Goal: Task Accomplishment & Management: Manage account settings

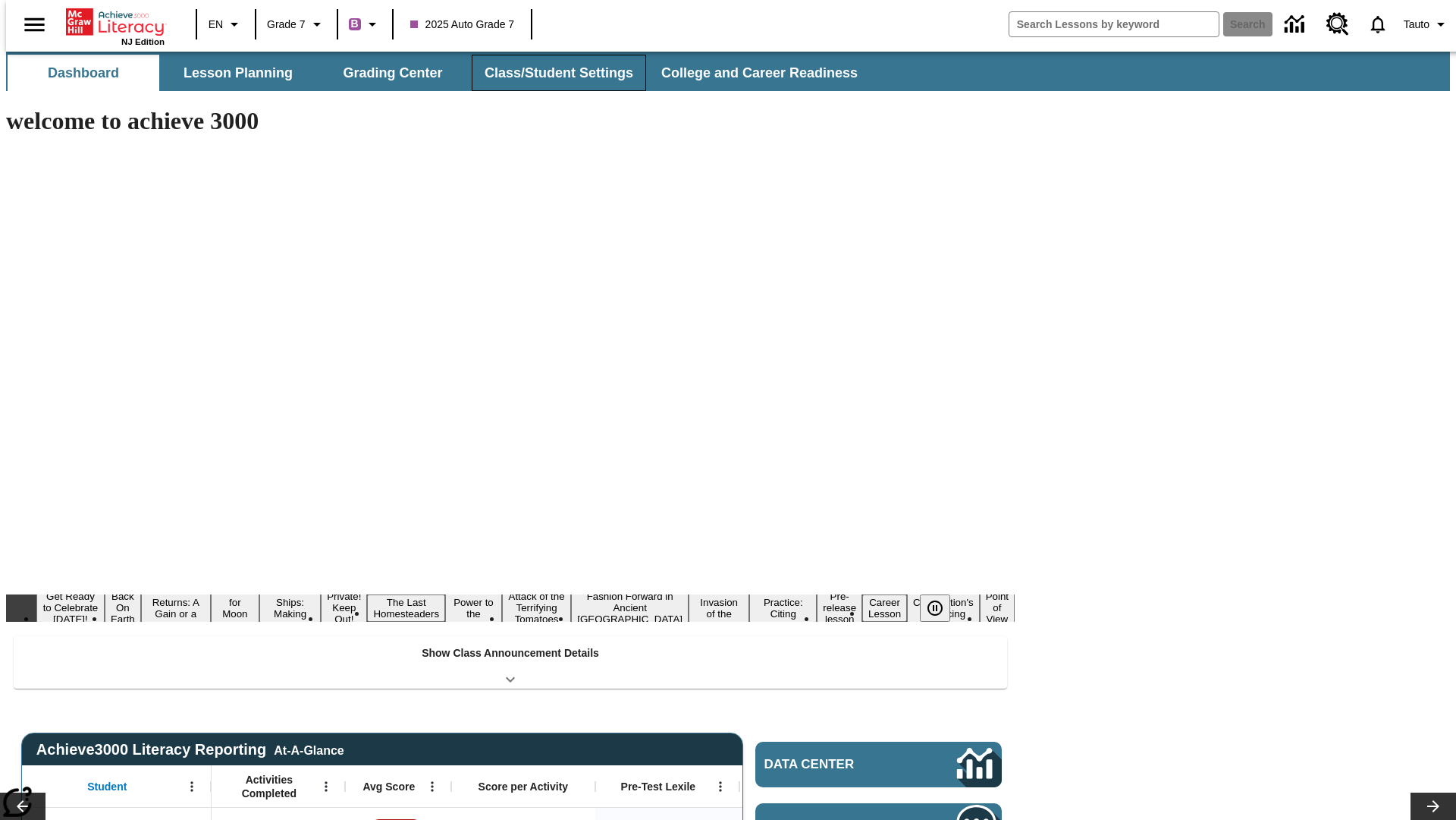
click at [551, 73] on button "Class/Student Settings" at bounding box center [558, 73] width 175 height 37
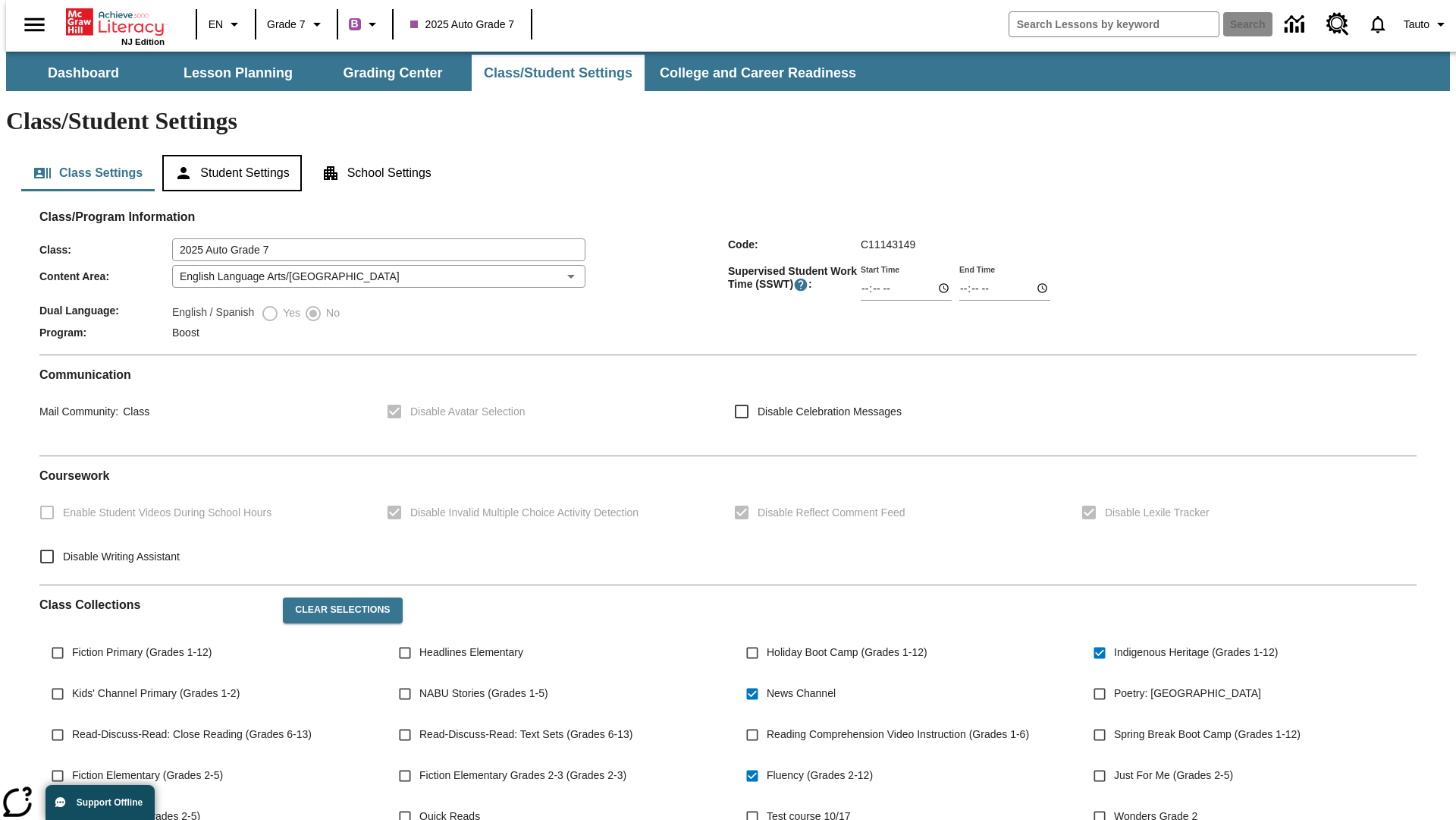
click at [229, 154] on button "Student Settings" at bounding box center [231, 173] width 139 height 37
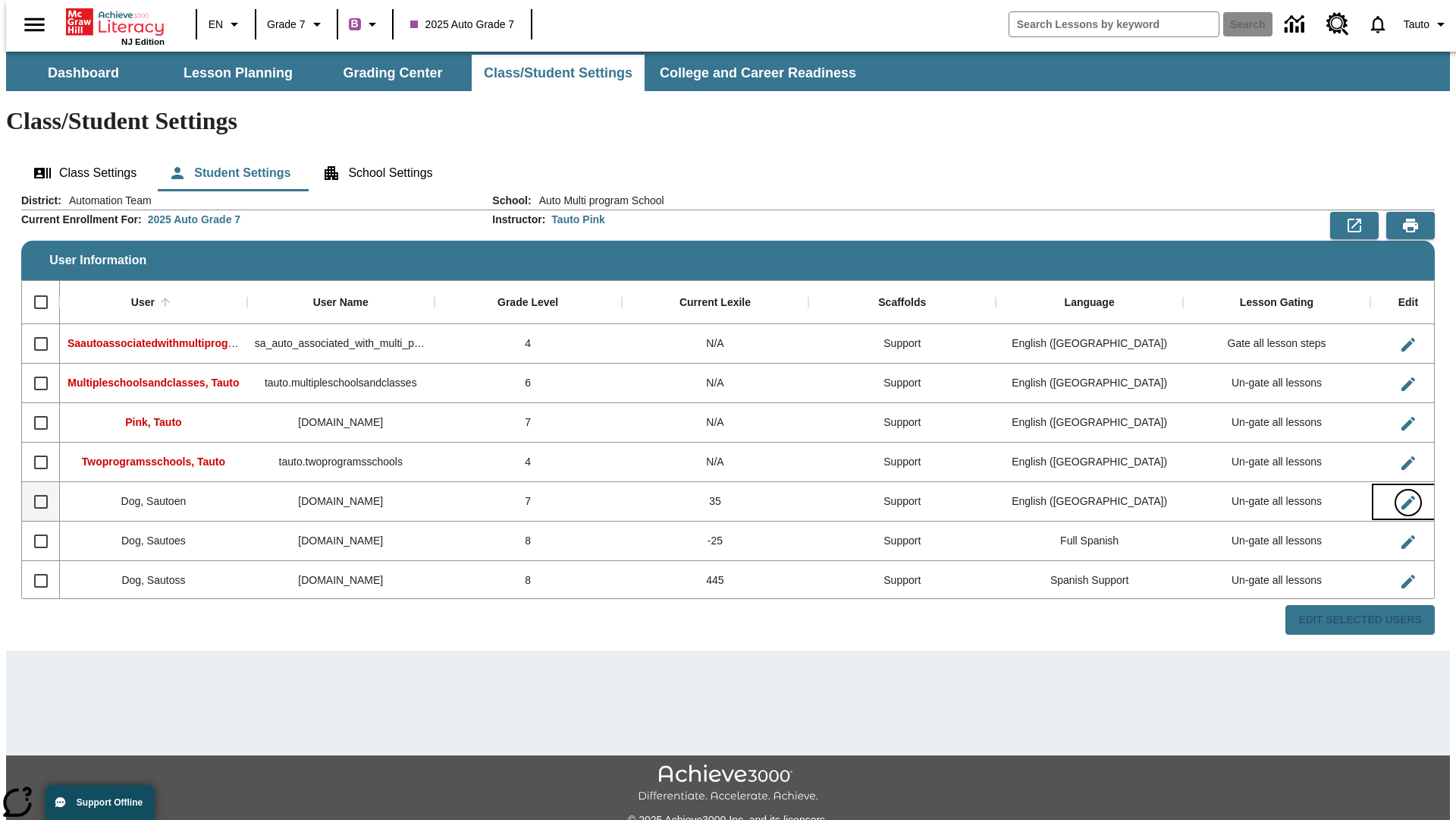
click at [1402, 496] on icon "Edit User" at bounding box center [1409, 503] width 13 height 14
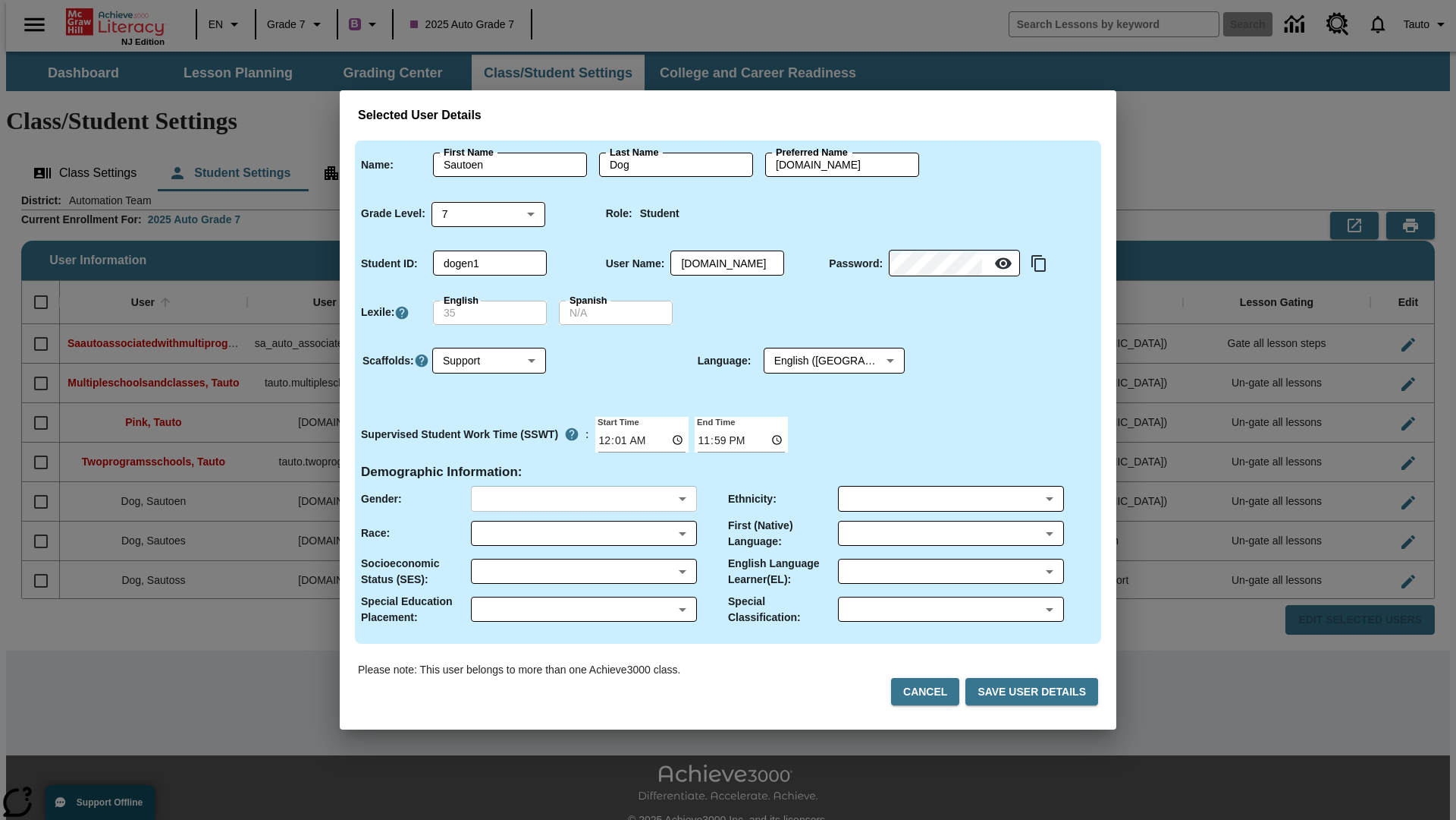
click at [583, 499] on body "Skip to main content NJ Edition EN Grade 7 B 2025 Auto Grade 7 Search 0 Tauto D…" at bounding box center [728, 451] width 1444 height 802
click at [583, 533] on body "Skip to main content NJ Edition EN Grade 7 B 2025 Auto Grade 7 Search 0 Tauto D…" at bounding box center [728, 451] width 1444 height 802
click at [583, 571] on body "Skip to main content NJ Edition EN Grade 7 B 2025 Auto Grade 7 Search 0 Tauto D…" at bounding box center [728, 451] width 1444 height 802
click at [583, 609] on body "Skip to main content NJ Edition EN Grade 7 B 2025 Auto Grade 7 Search 0 Tauto D…" at bounding box center [728, 451] width 1444 height 802
click at [951, 499] on body "Skip to main content NJ Edition EN Grade 7 B 2025 Auto Grade 7 Search 0 Tauto D…" at bounding box center [728, 451] width 1444 height 802
